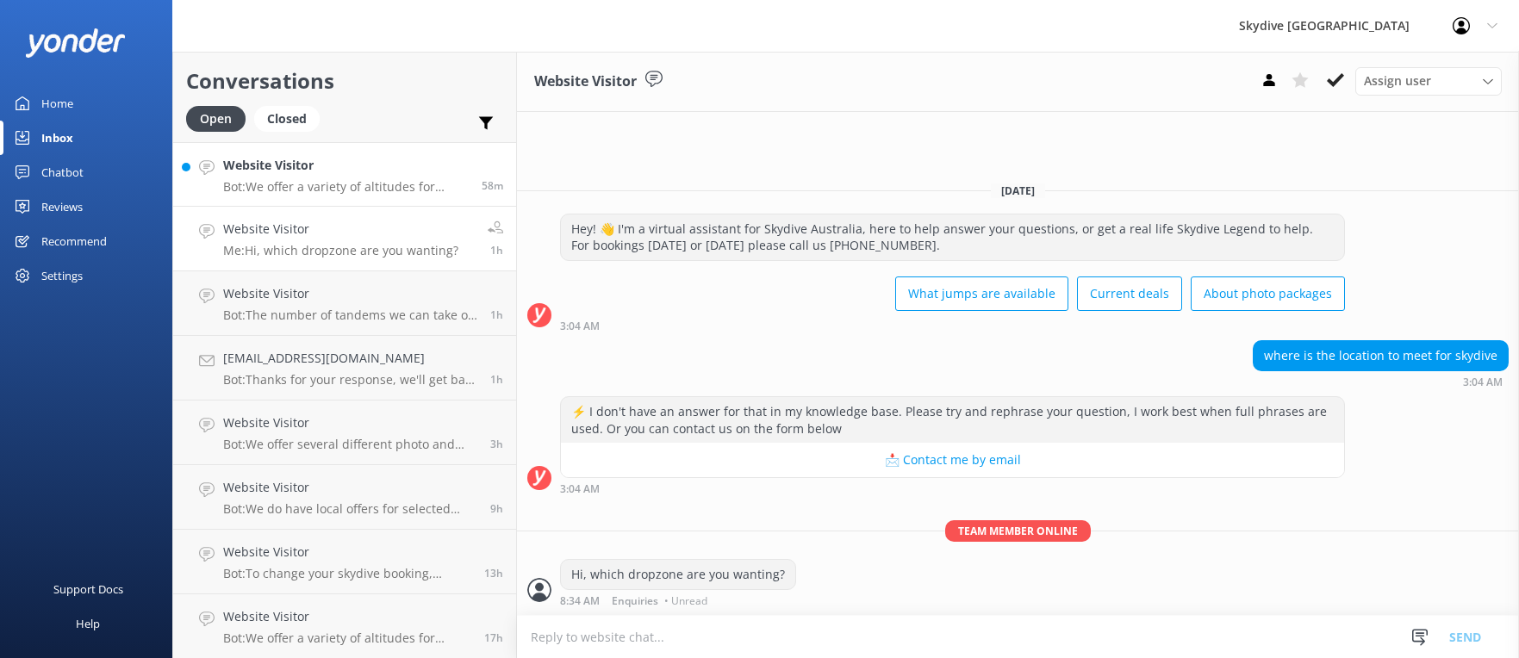
click at [363, 184] on p "Bot: We offer a variety of altitudes for skydiving, with all dropzones providin…" at bounding box center [346, 187] width 246 height 16
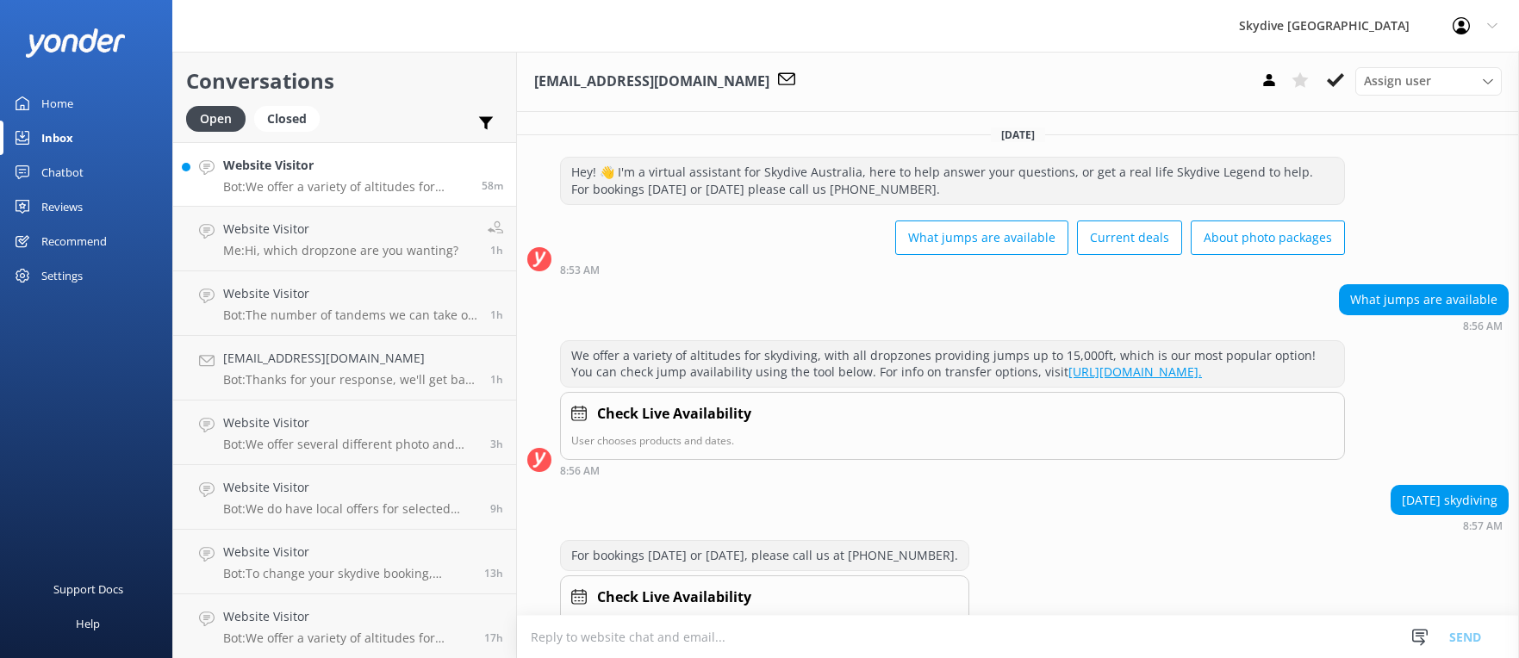
scroll to position [558, 0]
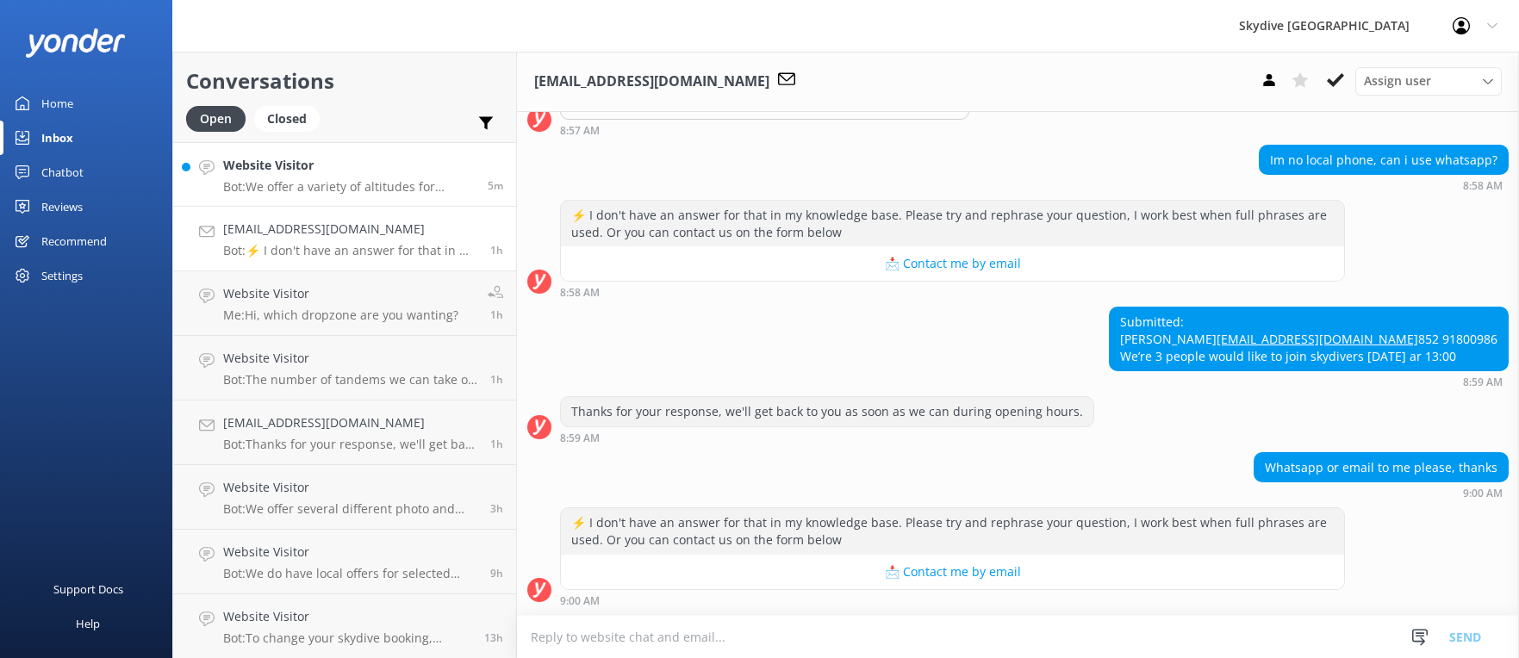
click at [373, 165] on h4 "Website Visitor" at bounding box center [349, 165] width 252 height 19
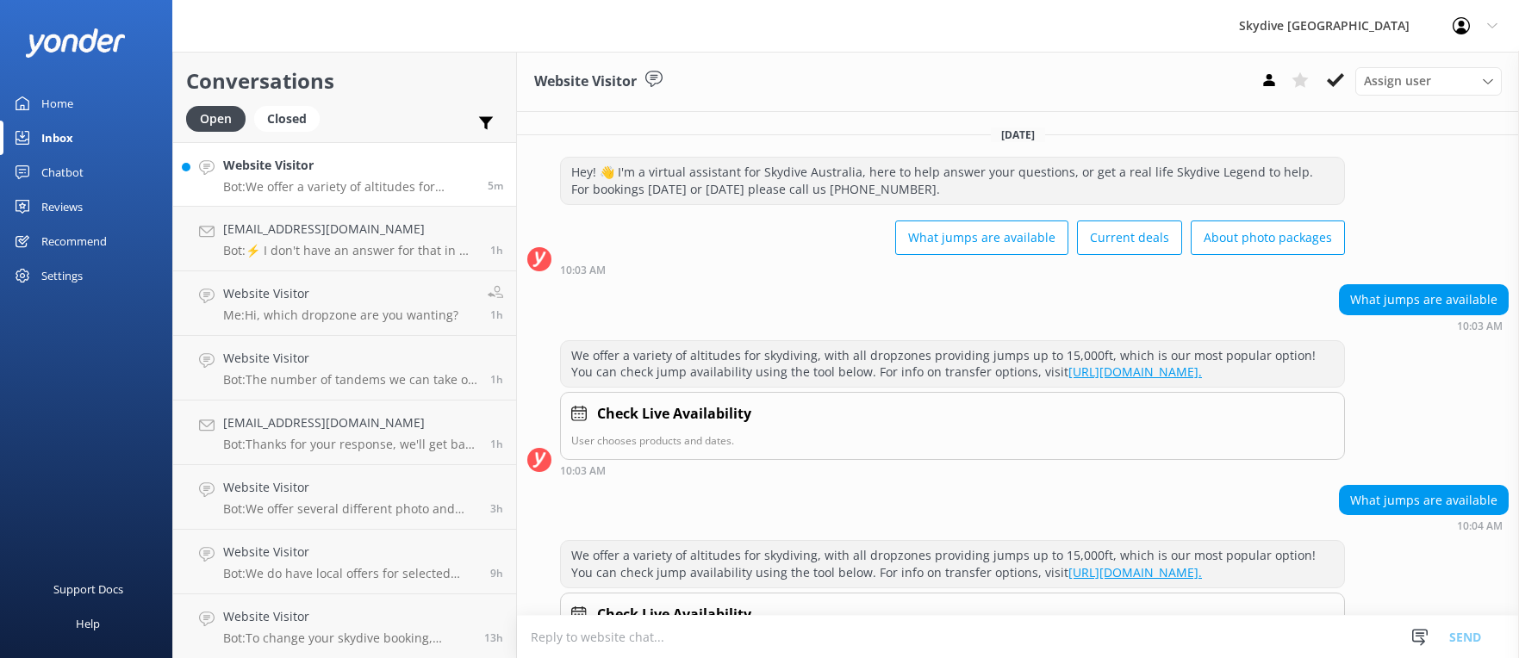
scroll to position [70, 0]
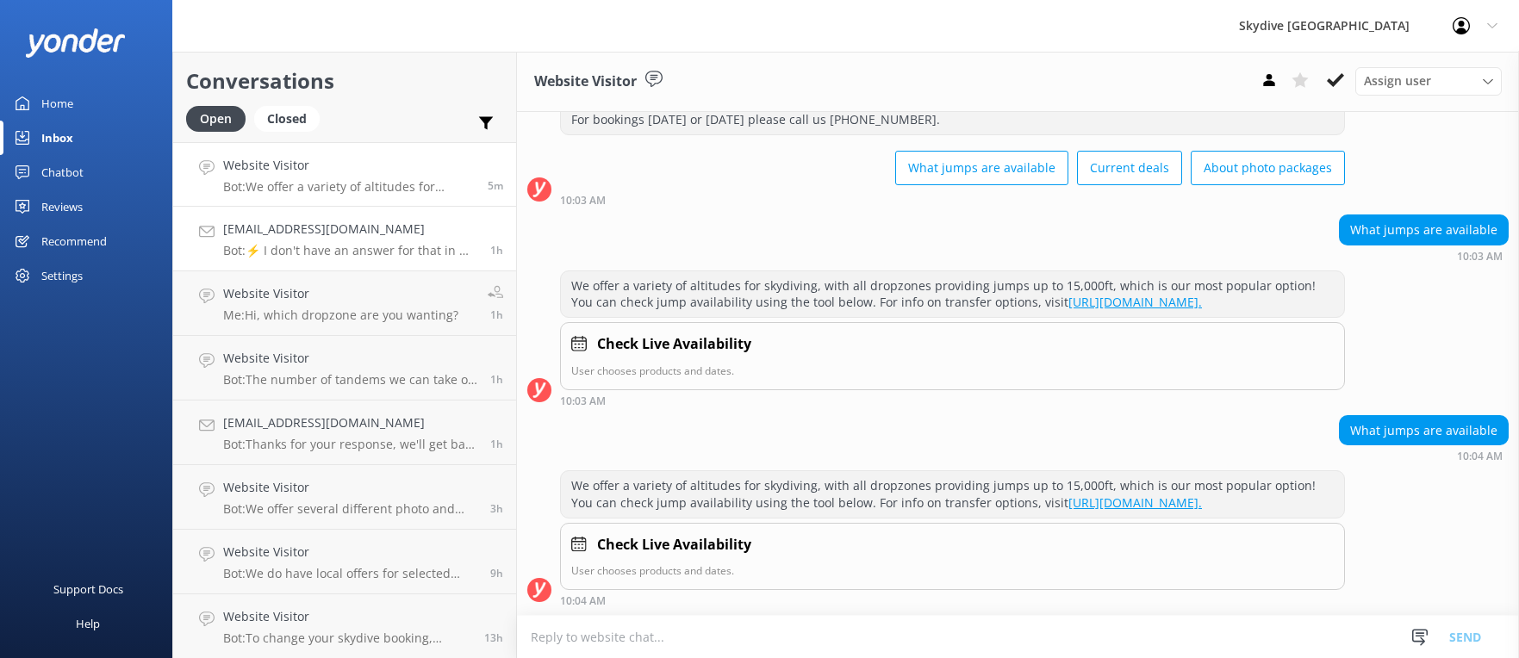
click at [367, 234] on h4 "[EMAIL_ADDRESS][DOMAIN_NAME]" at bounding box center [350, 229] width 254 height 19
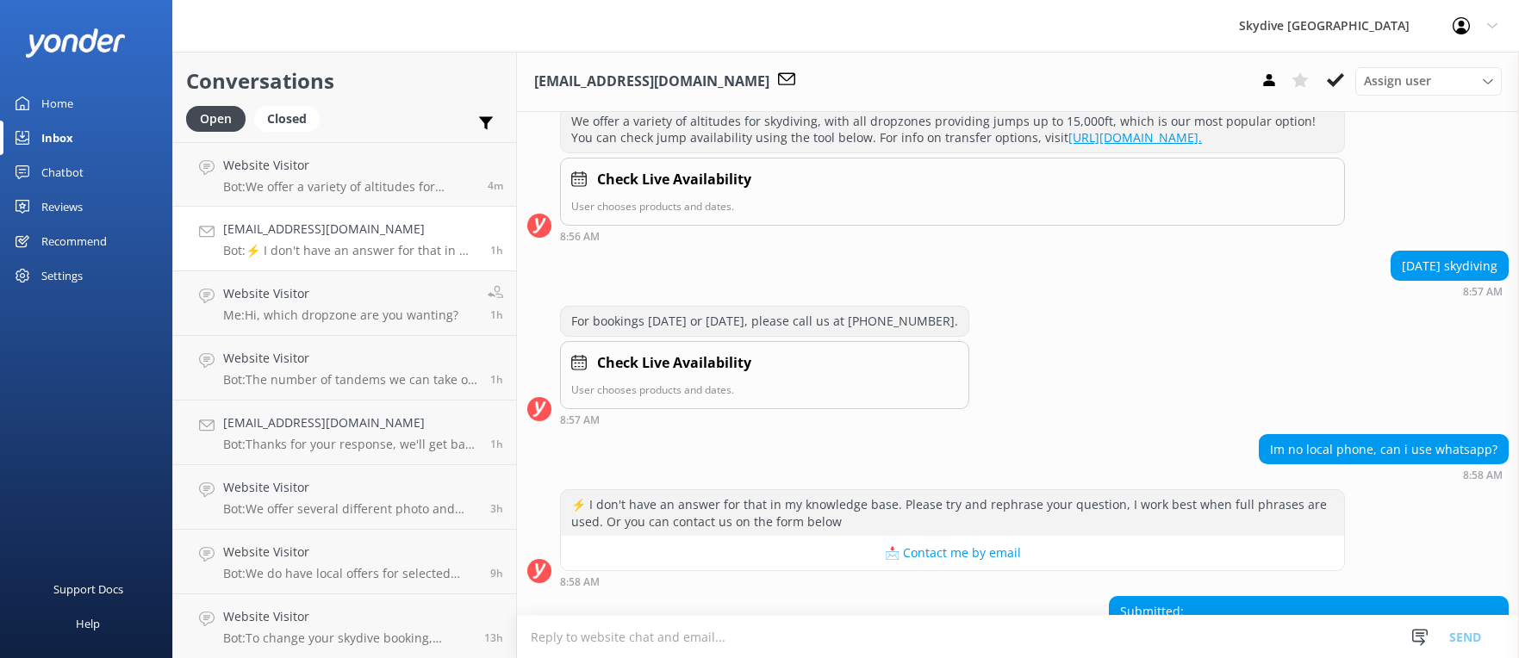
scroll to position [450, 0]
